Goal: Task Accomplishment & Management: Manage account settings

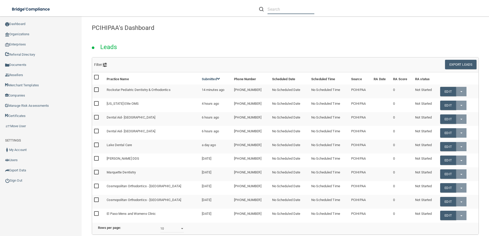
click at [282, 5] on input "text" at bounding box center [291, 9] width 47 height 9
paste input "office@anokafifthavedental.com"
click at [290, 11] on input "office@anokafifthavedental.com" at bounding box center [291, 9] width 47 height 9
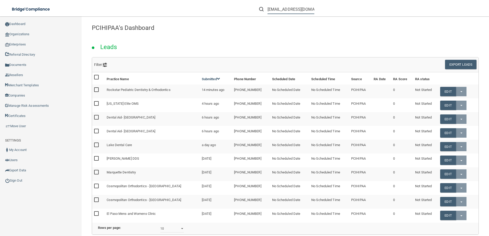
drag, startPoint x: 277, startPoint y: 9, endPoint x: 243, endPoint y: 10, distance: 34.8
click at [244, 10] on div "office@anokafifthavedental.com Manage My Enterprise Manage My Location" at bounding box center [346, 9] width 285 height 18
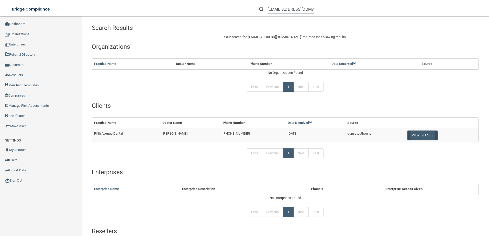
type input "[EMAIL_ADDRESS][DOMAIN_NAME]"
click at [413, 139] on button "View Details" at bounding box center [423, 135] width 30 height 9
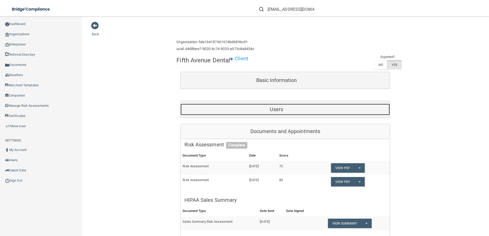
click at [273, 113] on div "Users" at bounding box center [277, 110] width 192 height 12
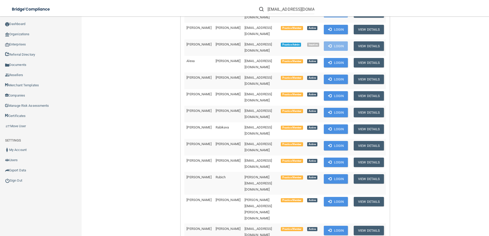
scroll to position [358, 0]
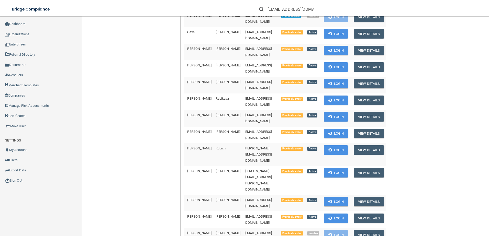
click at [293, 10] on input "[EMAIL_ADDRESS][DOMAIN_NAME]" at bounding box center [291, 9] width 47 height 9
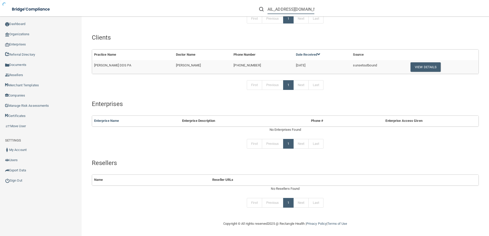
scroll to position [68, 0]
type input "malexander902@gmail.com"
click at [419, 65] on button "View Details" at bounding box center [426, 66] width 30 height 9
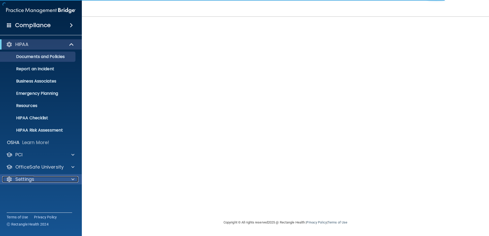
click at [41, 177] on div "Settings" at bounding box center [33, 180] width 63 height 6
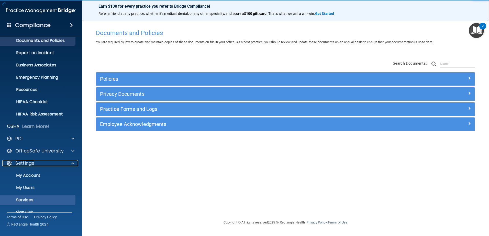
scroll to position [25, 0]
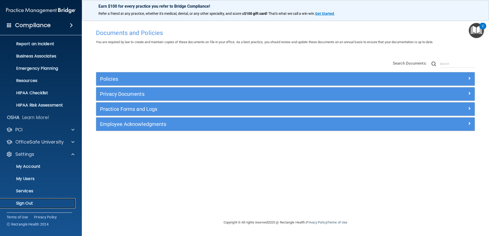
click at [54, 199] on link "Sign Out" at bounding box center [35, 204] width 81 height 10
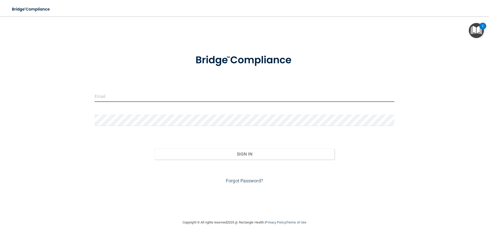
type input "storres@rectanglehealth.com"
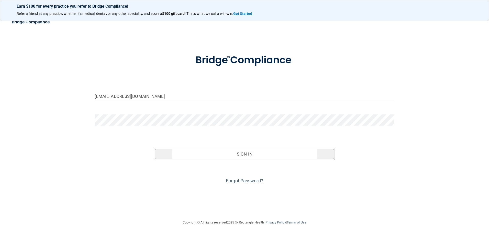
click at [249, 154] on button "Sign In" at bounding box center [245, 154] width 180 height 11
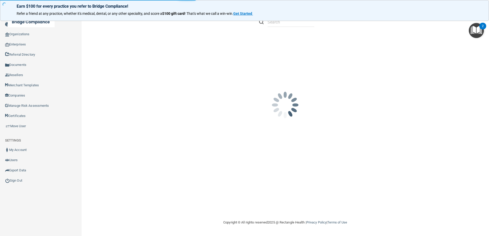
click at [275, 9] on div "Earn $100 for every practice you refer to Bridge Compliance! Refer a friend at …" at bounding box center [244, 10] width 489 height 21
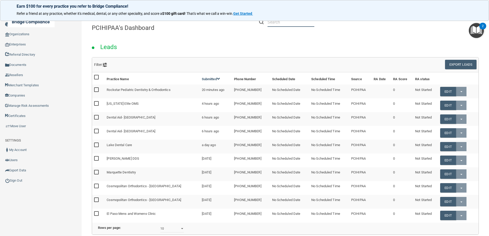
click at [271, 23] on input "text" at bounding box center [291, 21] width 47 height 9
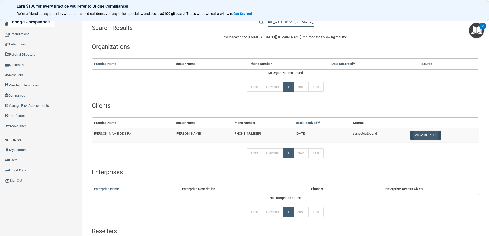
type input "malexander902@gmail.com"
click at [417, 137] on button "View Details" at bounding box center [426, 135] width 30 height 9
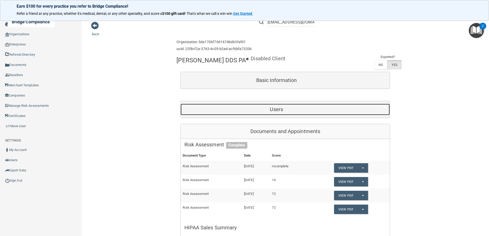
click at [268, 112] on h5 "Users" at bounding box center [276, 110] width 184 height 6
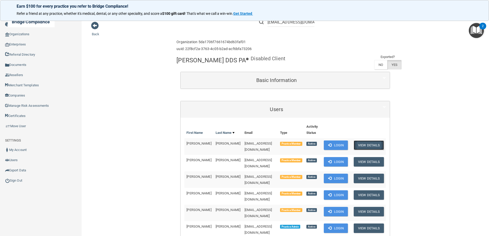
click at [362, 150] on button "View Details" at bounding box center [369, 145] width 30 height 9
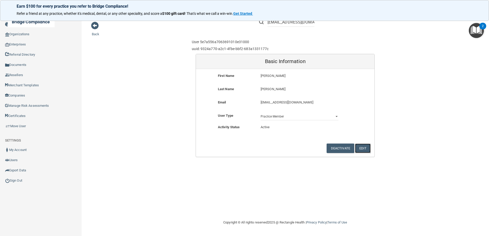
click at [360, 149] on button "Edit" at bounding box center [363, 148] width 16 height 9
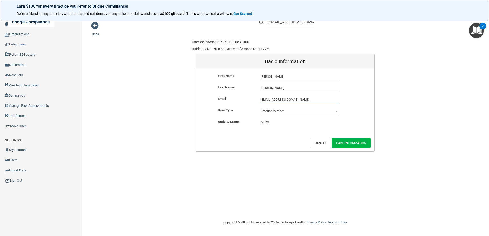
click at [282, 101] on input "malexander902@gmail.com" at bounding box center [300, 100] width 78 height 8
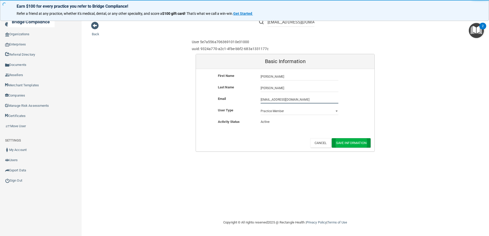
type input "malexander9022@gmail.com"
click at [353, 144] on button "Save Information" at bounding box center [351, 142] width 39 height 9
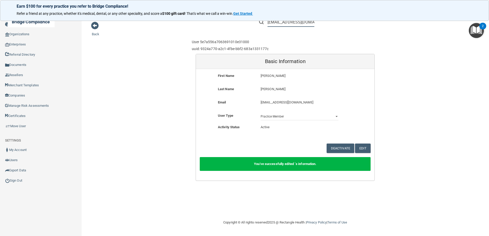
click at [290, 24] on input "malexander902@gmail.com" at bounding box center [291, 21] width 47 height 9
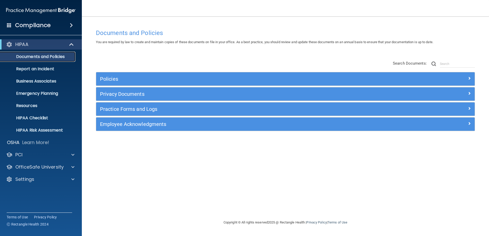
click at [58, 54] on p "Documents and Policies" at bounding box center [38, 56] width 70 height 5
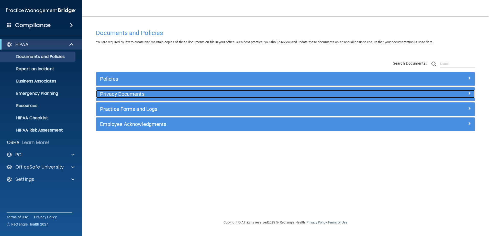
click at [139, 98] on div "Privacy Documents" at bounding box center [238, 94] width 284 height 8
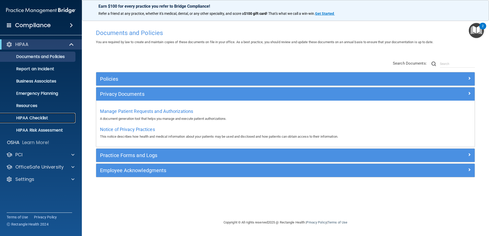
click at [43, 114] on link "HIPAA Checklist" at bounding box center [35, 118] width 81 height 10
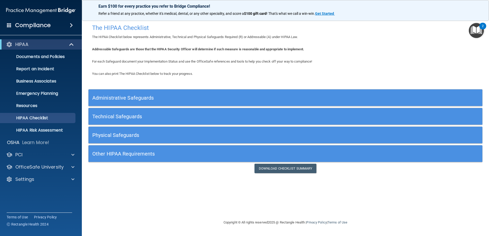
click at [136, 118] on h5 "Technical Safeguards" at bounding box center [236, 117] width 288 height 6
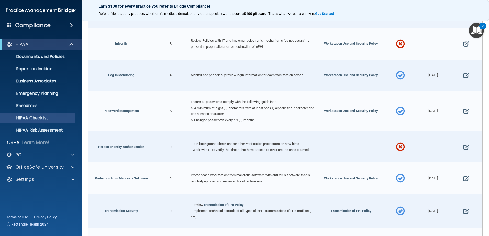
scroll to position [348, 0]
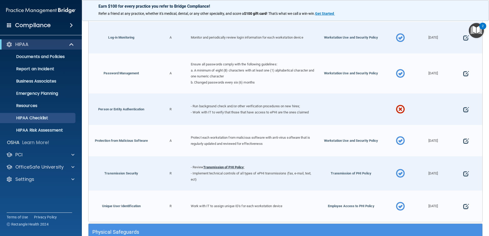
click at [229, 166] on link "Transmission of PHI Policy" at bounding box center [223, 168] width 41 height 4
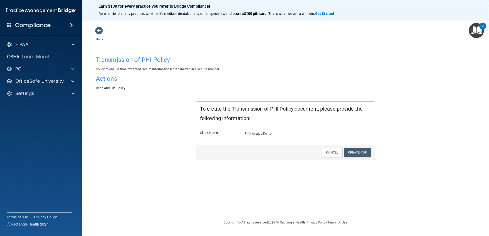
click at [97, 35] on div "Back Transmission of PHI Policy Policy to ensure that Protected Health Informat…" at bounding box center [285, 123] width 387 height 193
click at [97, 33] on span at bounding box center [99, 31] width 8 height 8
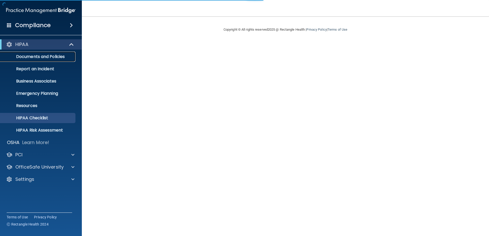
click at [49, 57] on p "Documents and Policies" at bounding box center [38, 56] width 70 height 5
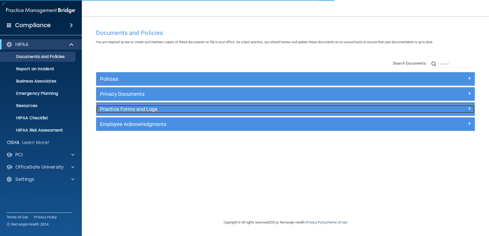
click at [168, 106] on div "Practice Forms and Logs" at bounding box center [238, 109] width 284 height 8
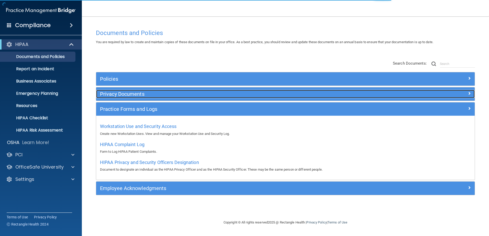
click at [180, 97] on div "Privacy Documents" at bounding box center [238, 94] width 284 height 8
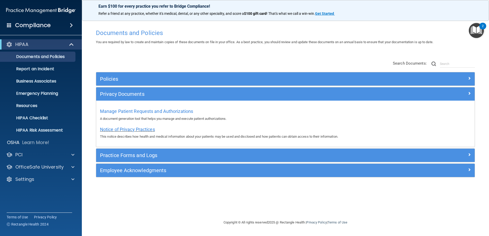
click at [155, 131] on span "Notice of Privacy Practices" at bounding box center [127, 129] width 55 height 5
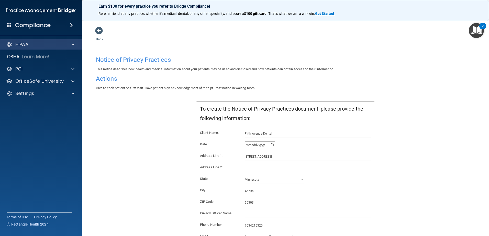
click at [40, 41] on div "HIPAA" at bounding box center [41, 44] width 82 height 10
click at [54, 46] on div "HIPAA" at bounding box center [33, 44] width 63 height 6
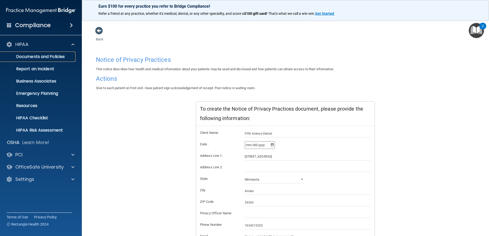
click at [55, 56] on p "Documents and Policies" at bounding box center [38, 56] width 70 height 5
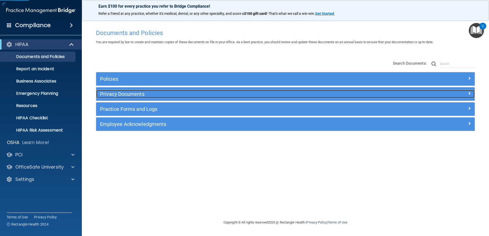
click at [135, 97] on div "Privacy Documents" at bounding box center [238, 94] width 284 height 8
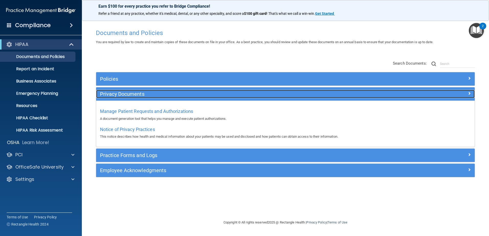
click at [150, 98] on div "Privacy Documents" at bounding box center [238, 94] width 284 height 8
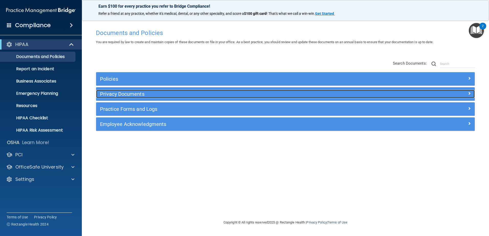
click at [150, 97] on h5 "Privacy Documents" at bounding box center [238, 94] width 276 height 6
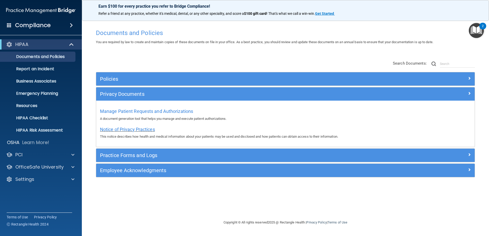
click at [146, 128] on span "Notice of Privacy Practices" at bounding box center [127, 129] width 55 height 5
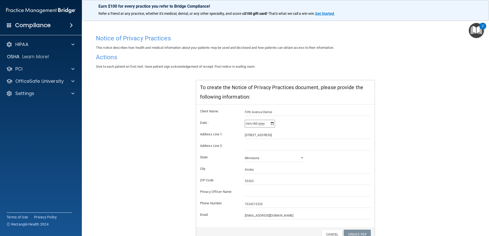
scroll to position [48, 0]
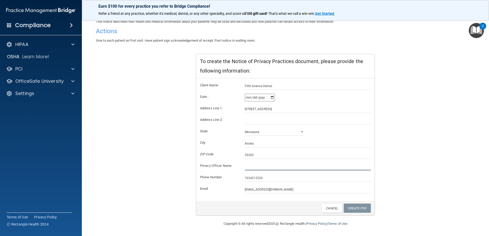
click at [275, 166] on input "text" at bounding box center [308, 167] width 126 height 8
click at [157, 160] on div "Notice of Privacy Practices This notice describes how health and medical inform…" at bounding box center [285, 111] width 379 height 210
click at [157, 179] on div "Notice of Privacy Practices This notice describes how health and medical inform…" at bounding box center [285, 111] width 379 height 210
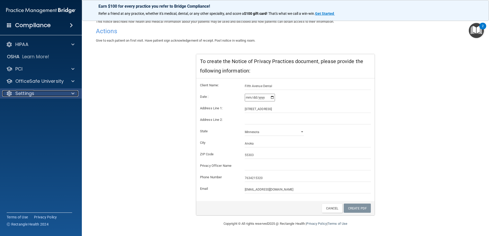
click at [59, 93] on div "Settings" at bounding box center [33, 94] width 63 height 6
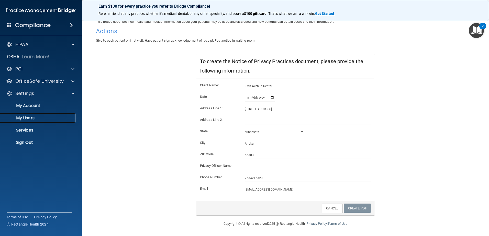
click at [65, 122] on link "My Users" at bounding box center [35, 118] width 81 height 10
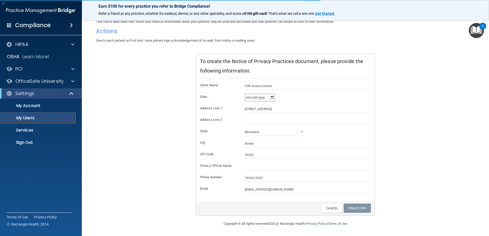
select select "20"
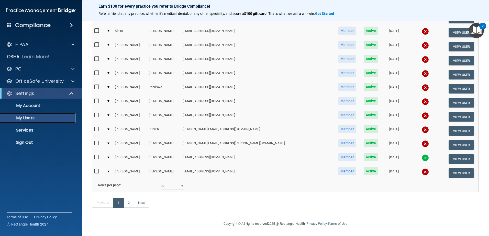
scroll to position [187, 0]
click at [129, 202] on link "2" at bounding box center [129, 203] width 10 height 10
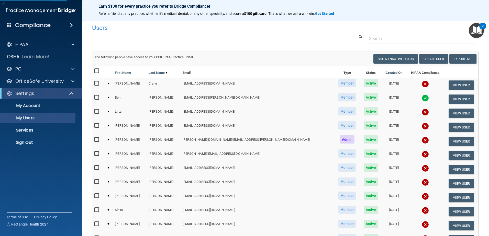
select select "20"
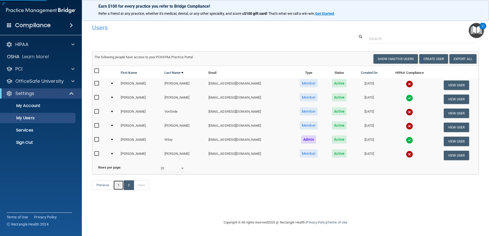
click at [116, 190] on link "1" at bounding box center [118, 186] width 10 height 10
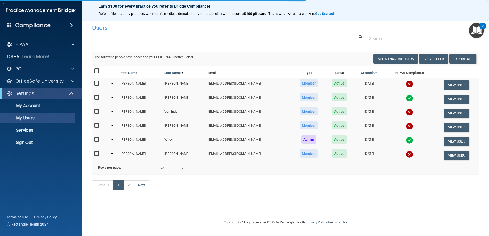
select select "20"
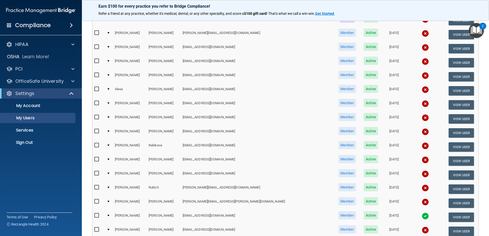
scroll to position [187, 0]
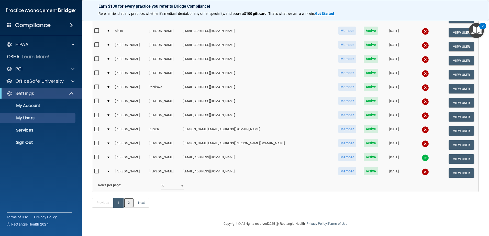
click at [128, 202] on link "2" at bounding box center [129, 203] width 10 height 10
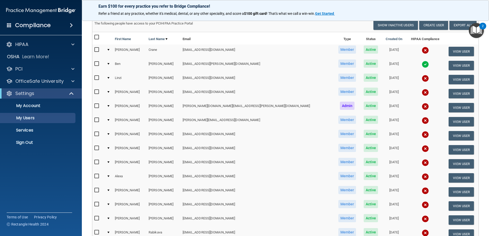
scroll to position [34, 0]
click at [42, 110] on link "My Account" at bounding box center [35, 106] width 81 height 10
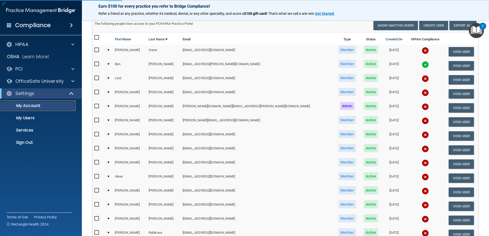
click at [42, 109] on link "My Account" at bounding box center [35, 106] width 81 height 10
click at [29, 144] on p "Sign Out" at bounding box center [38, 142] width 70 height 5
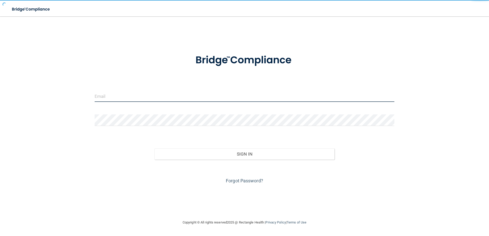
type input "storres@rectanglehealth.com"
